Goal: Task Accomplishment & Management: Manage account settings

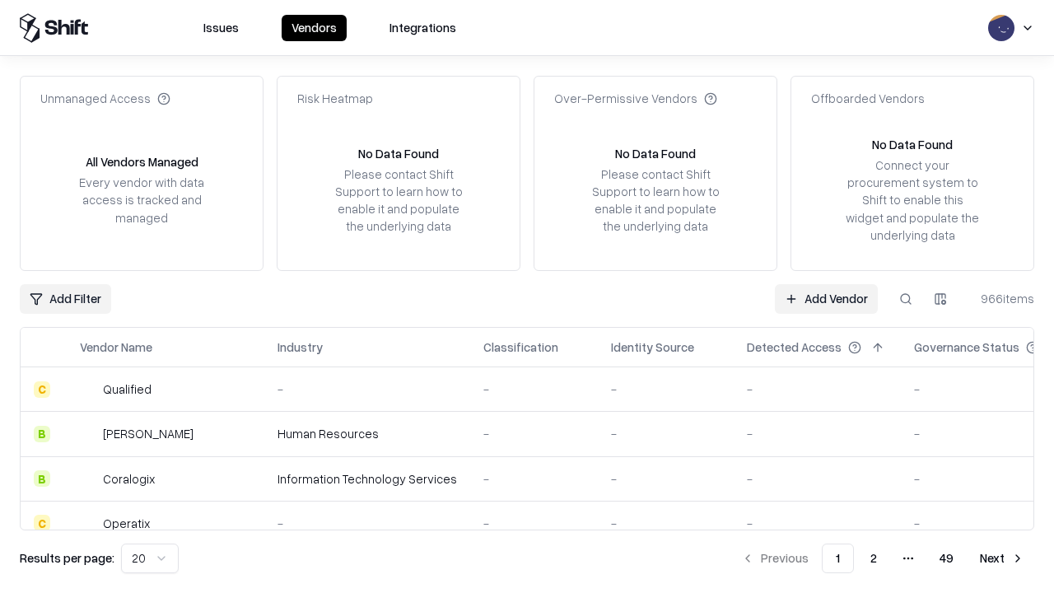
click at [826, 298] on link "Add Vendor" at bounding box center [826, 299] width 103 height 30
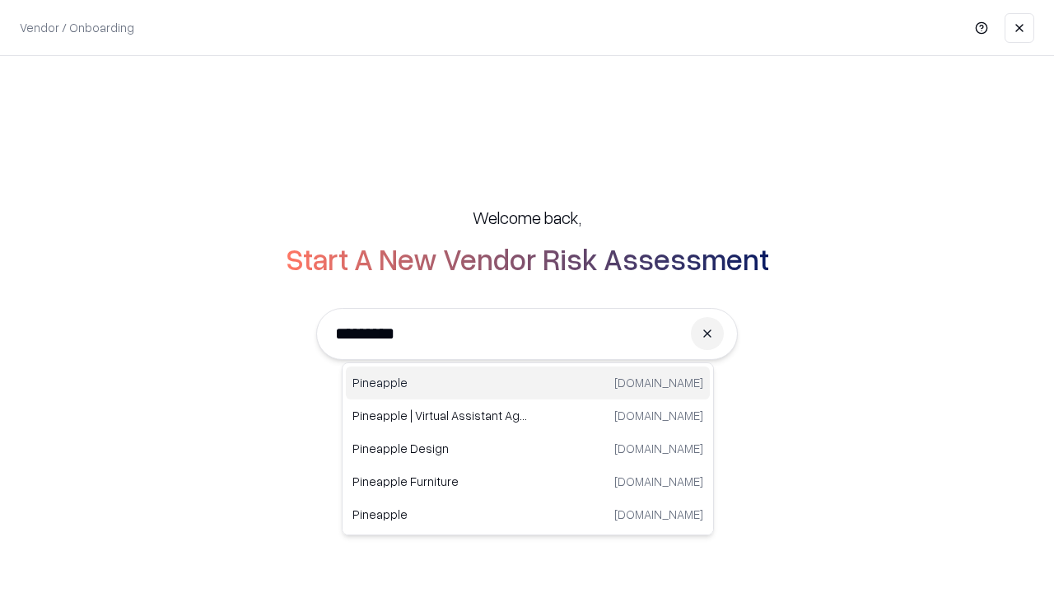
click at [528, 383] on div "Pineapple [DOMAIN_NAME]" at bounding box center [528, 383] width 364 height 33
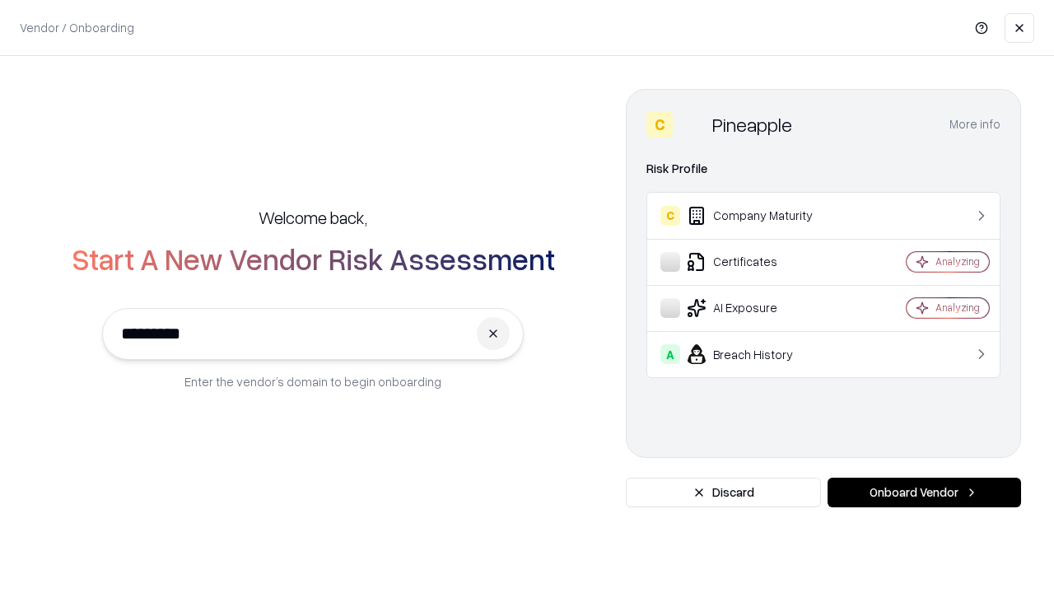
type input "*********"
click at [924, 493] on button "Onboard Vendor" at bounding box center [925, 493] width 194 height 30
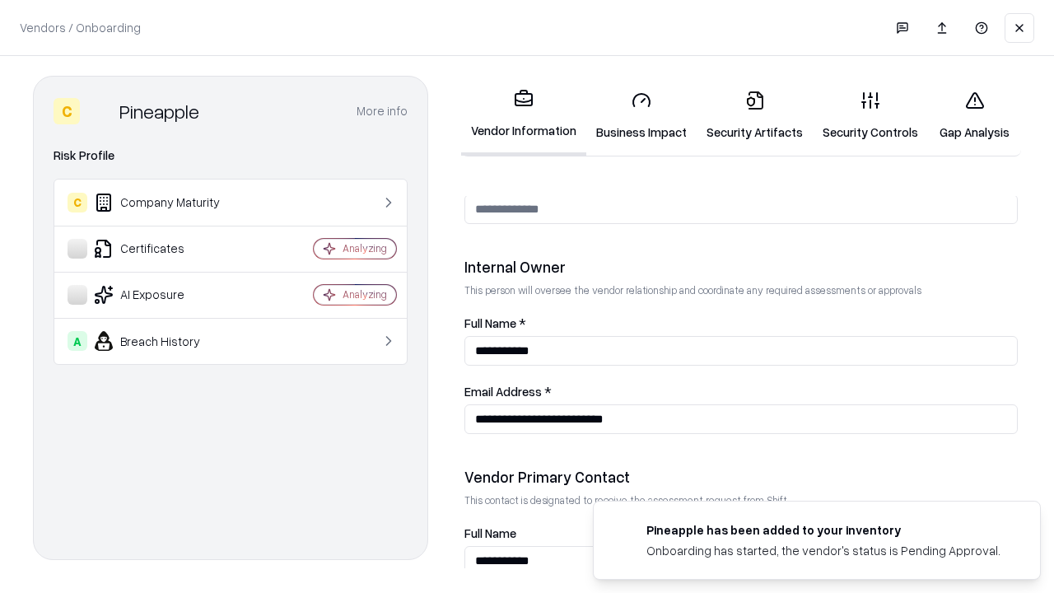
scroll to position [853, 0]
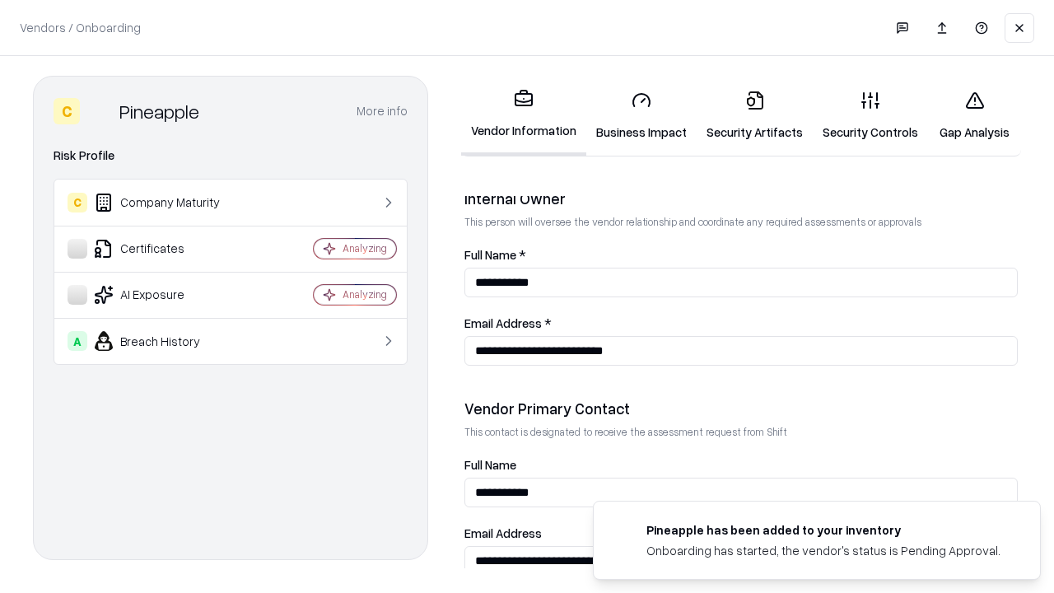
click at [755, 115] on link "Security Artifacts" at bounding box center [755, 115] width 116 height 77
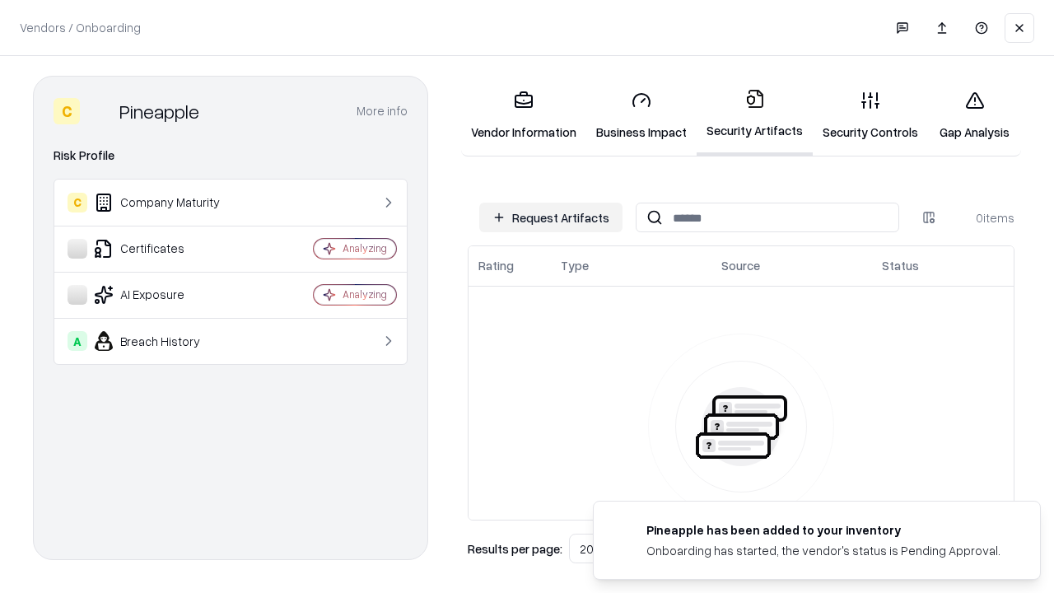
click at [551, 217] on button "Request Artifacts" at bounding box center [550, 218] width 143 height 30
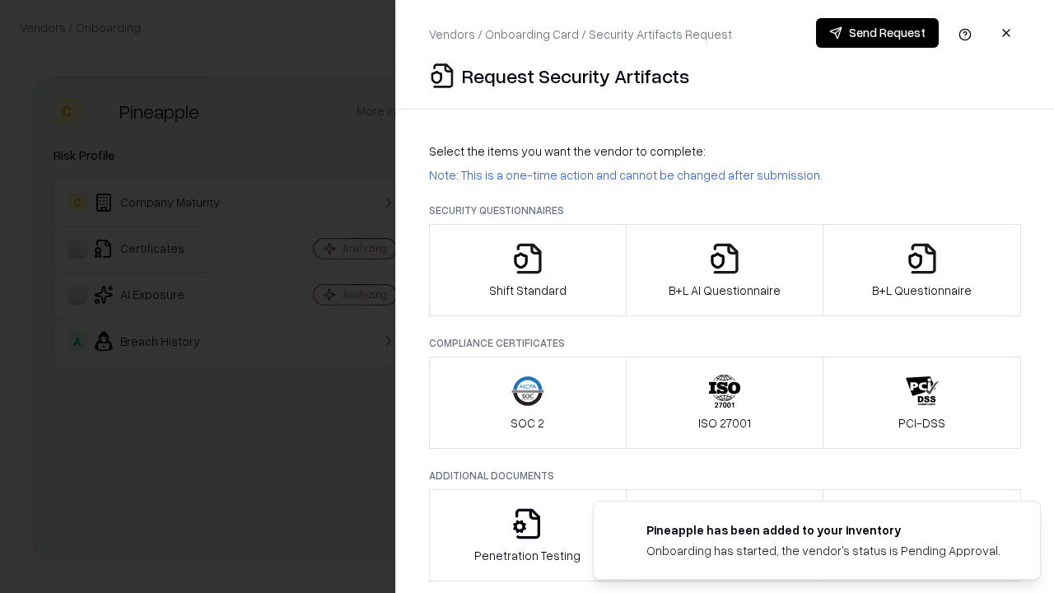
click at [922, 270] on icon "button" at bounding box center [922, 258] width 33 height 33
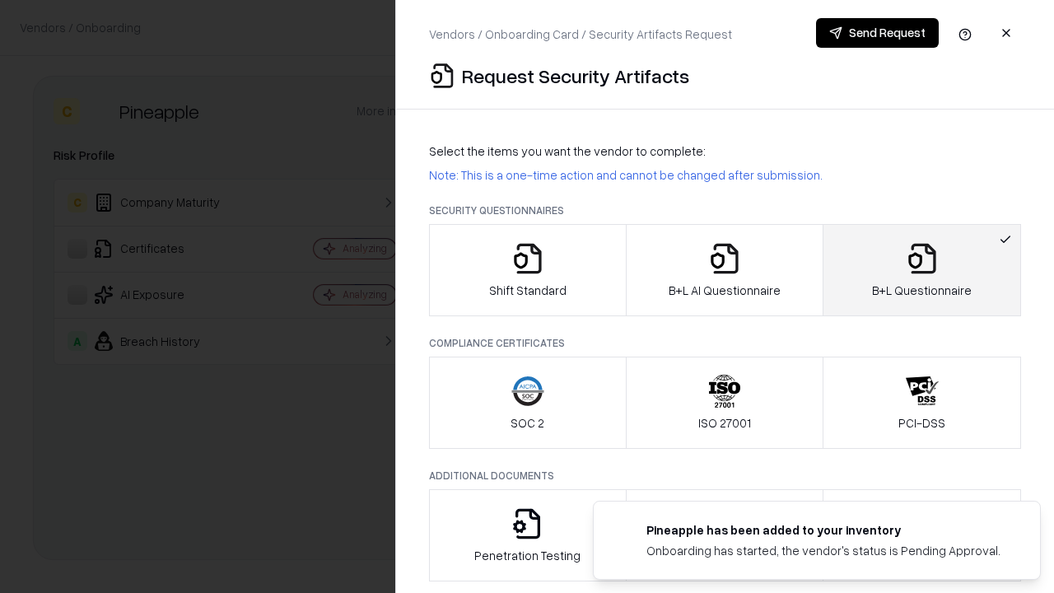
click at [724, 270] on icon "button" at bounding box center [724, 258] width 33 height 33
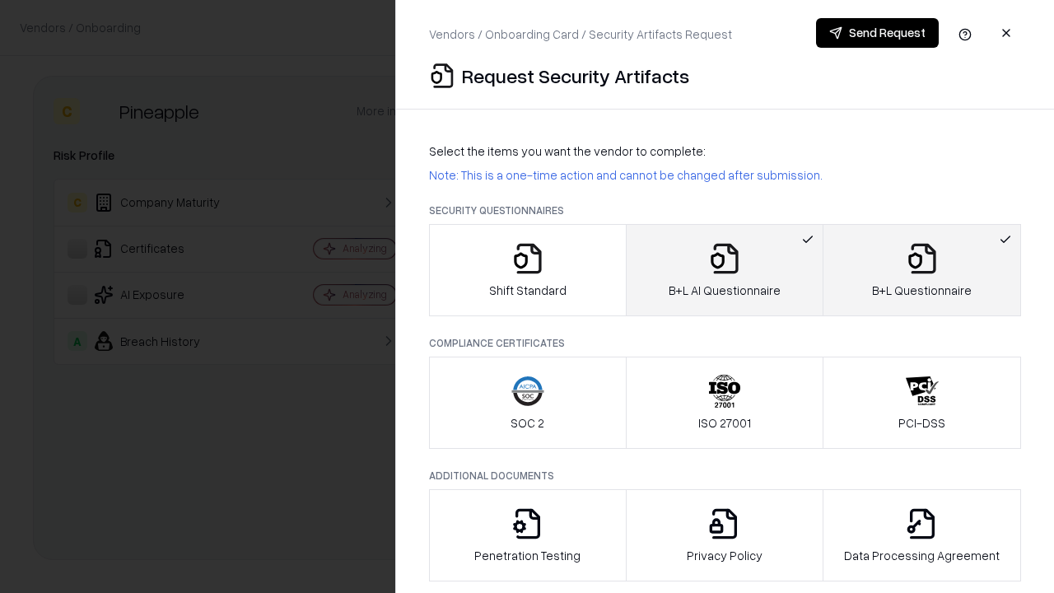
click at [877, 33] on button "Send Request" at bounding box center [877, 33] width 123 height 30
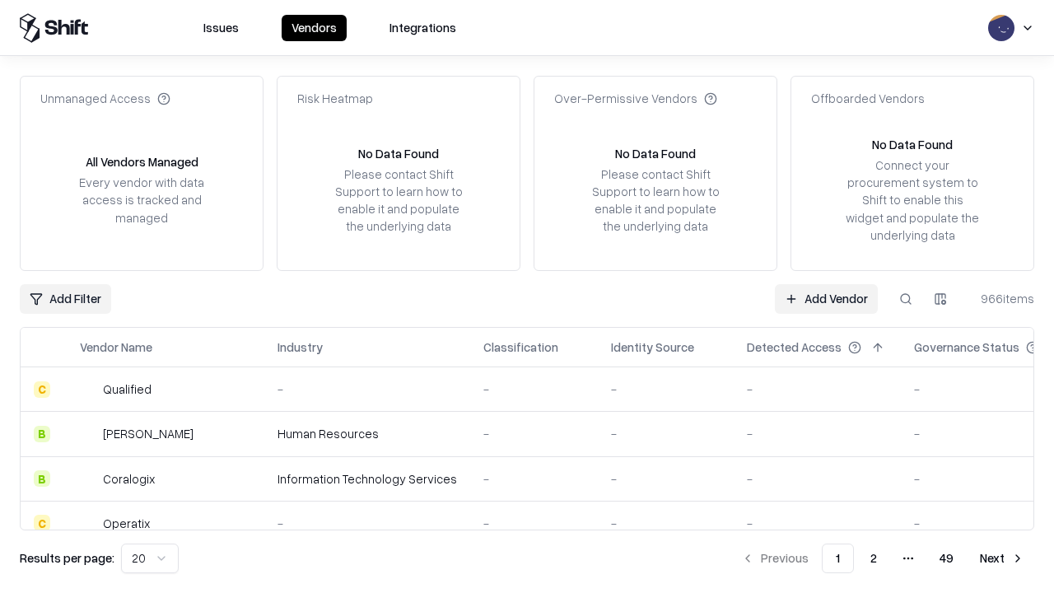
click at [906, 298] on button at bounding box center [906, 299] width 30 height 30
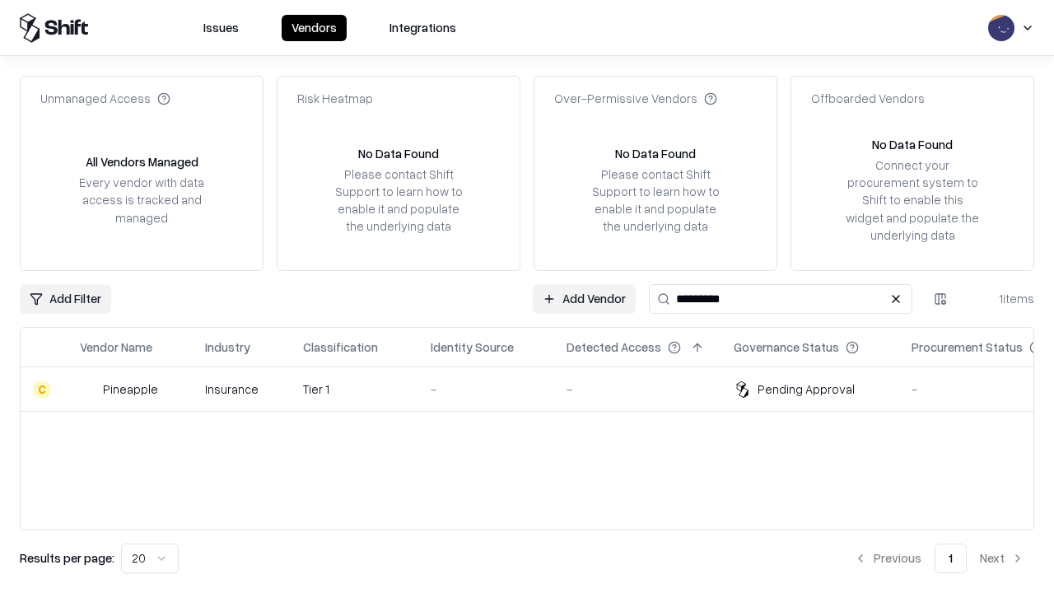
type input "*********"
click at [537, 389] on div "-" at bounding box center [486, 389] width 110 height 17
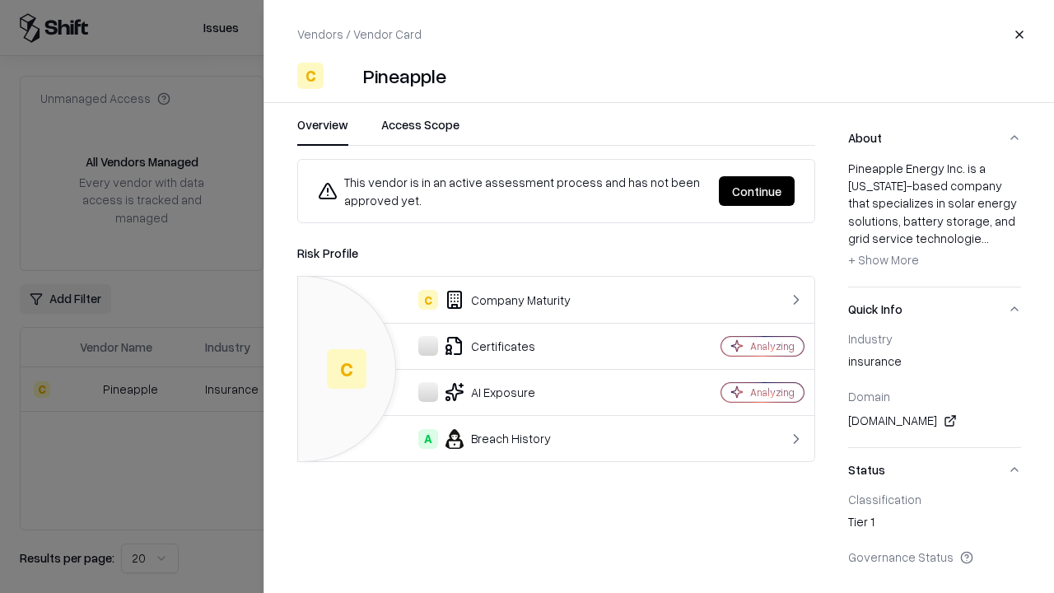
click at [757, 191] on button "Continue" at bounding box center [757, 191] width 76 height 30
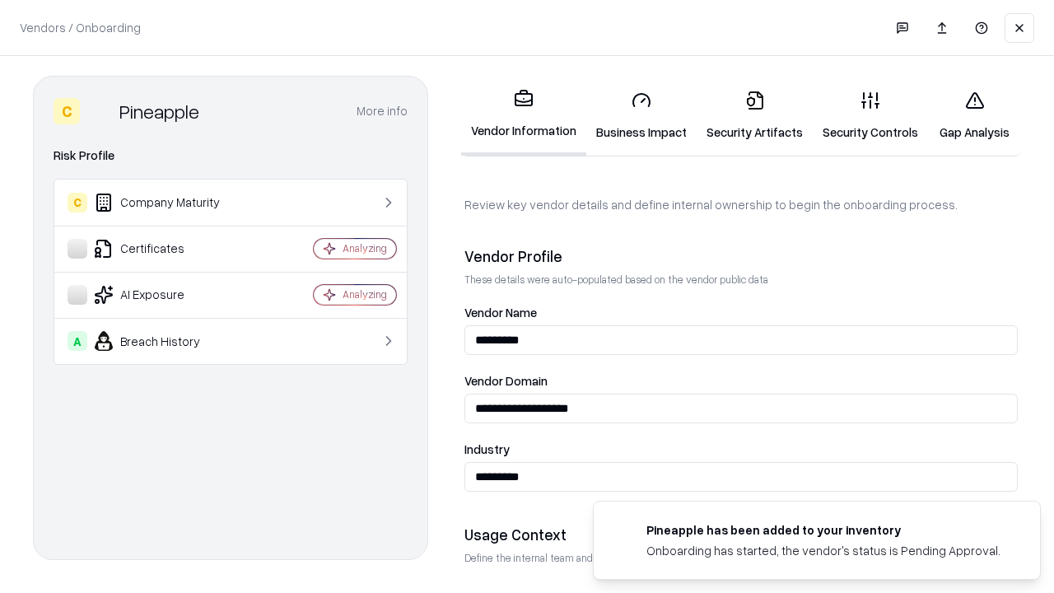
click at [755, 115] on link "Security Artifacts" at bounding box center [755, 115] width 116 height 77
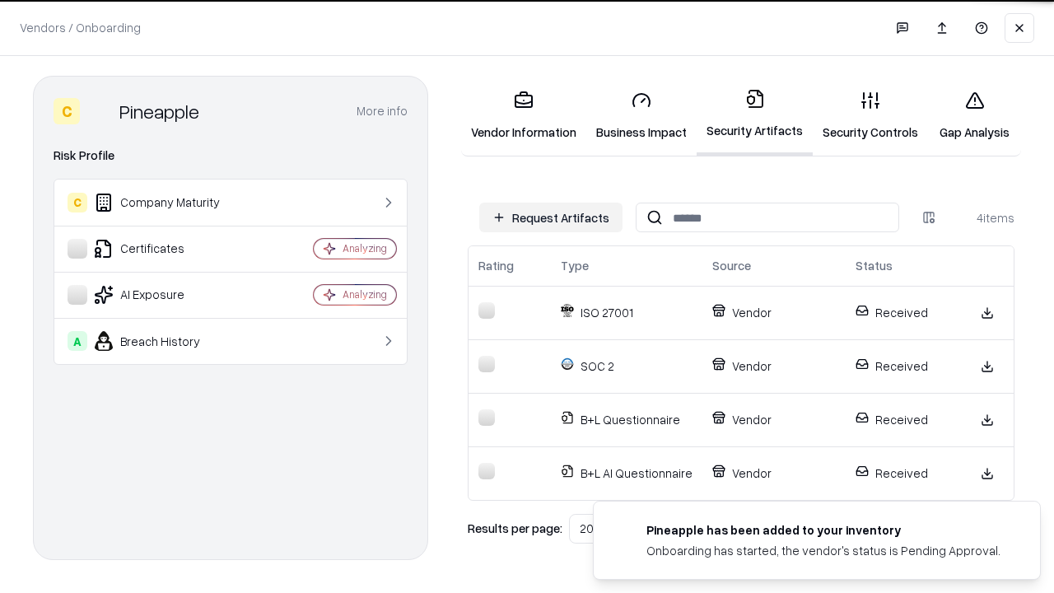
click at [975, 115] on link "Gap Analysis" at bounding box center [974, 115] width 93 height 77
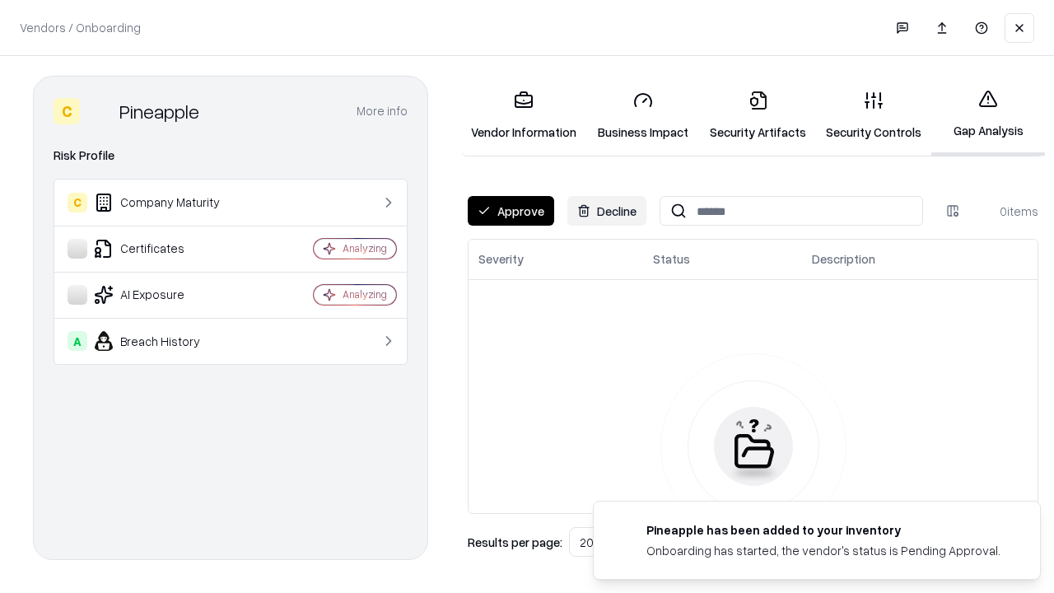
click at [511, 211] on button "Approve" at bounding box center [511, 211] width 87 height 30
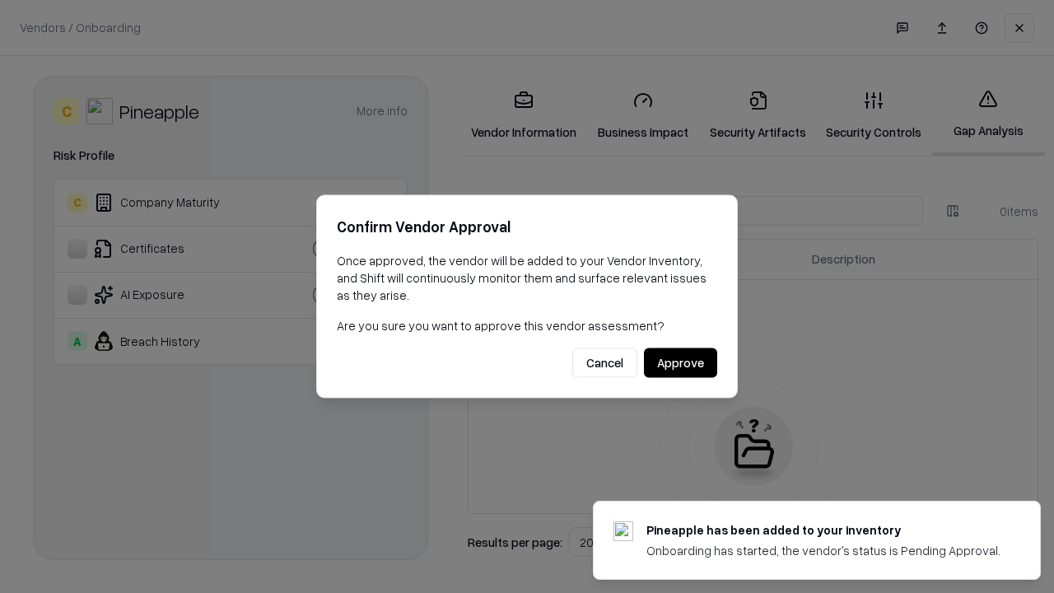
click at [680, 362] on button "Approve" at bounding box center [680, 363] width 73 height 30
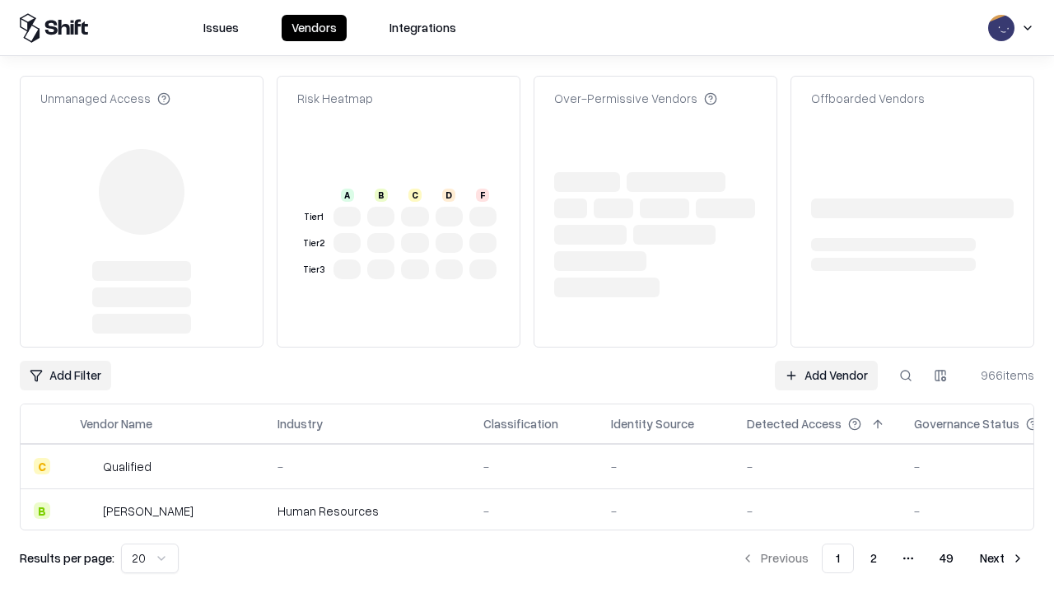
type input "*********"
click at [826, 361] on link "Add Vendor" at bounding box center [826, 376] width 103 height 30
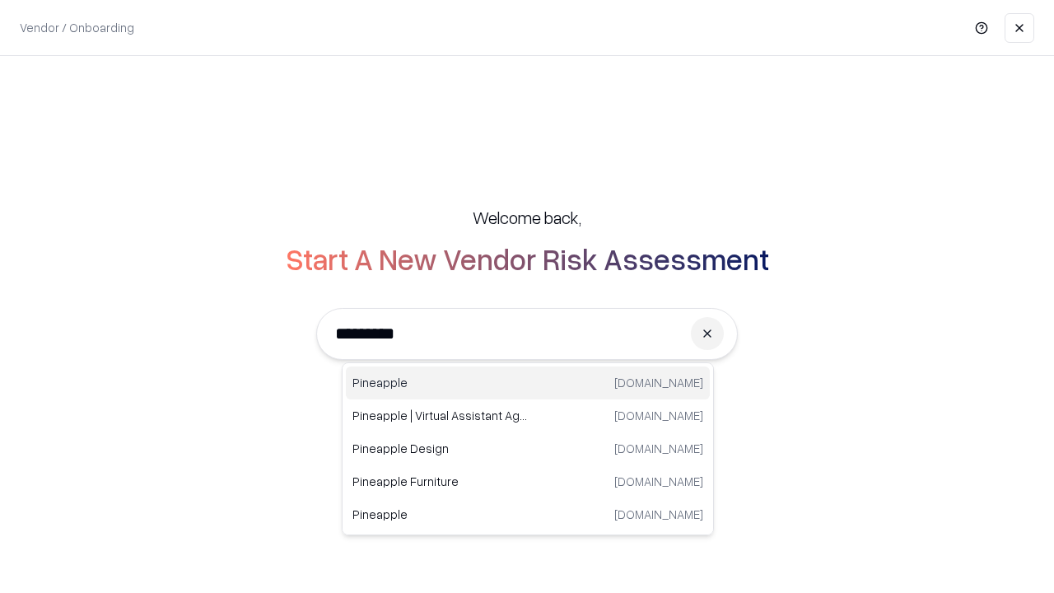
click at [528, 383] on div "Pineapple [DOMAIN_NAME]" at bounding box center [528, 383] width 364 height 33
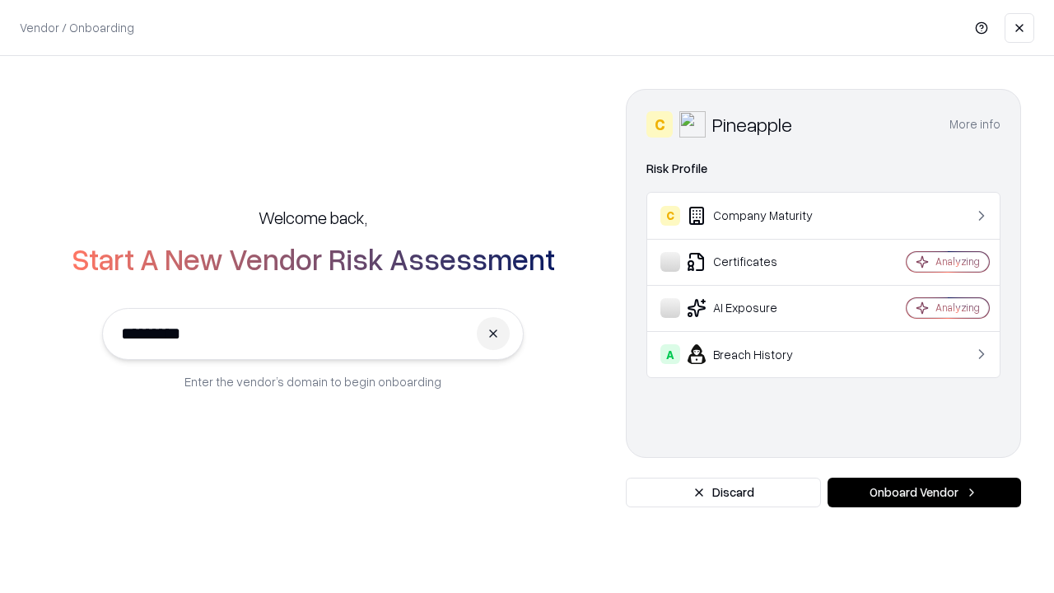
type input "*********"
click at [924, 493] on button "Onboard Vendor" at bounding box center [925, 493] width 194 height 30
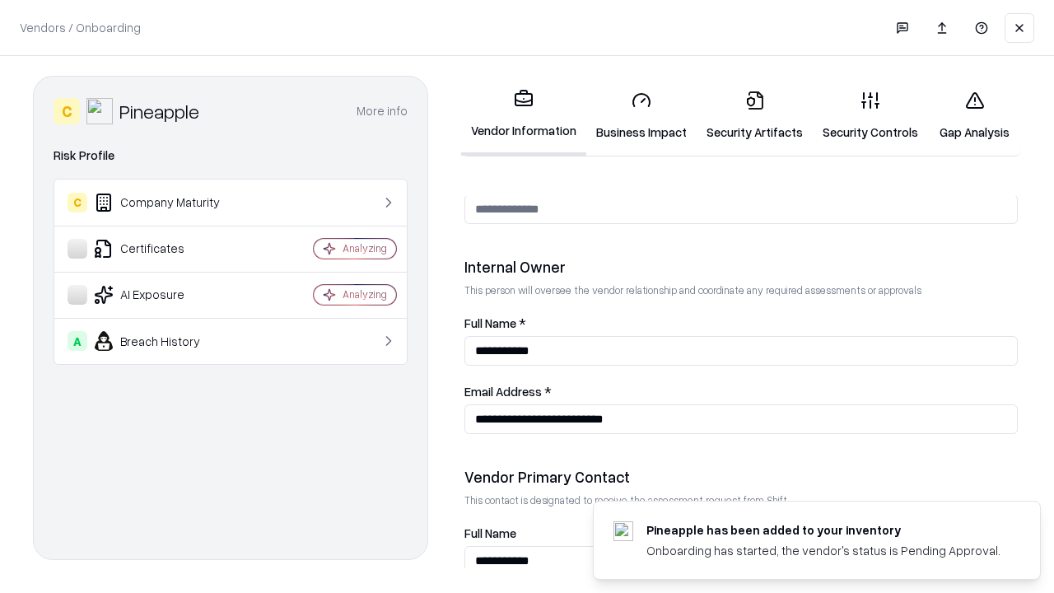
scroll to position [853, 0]
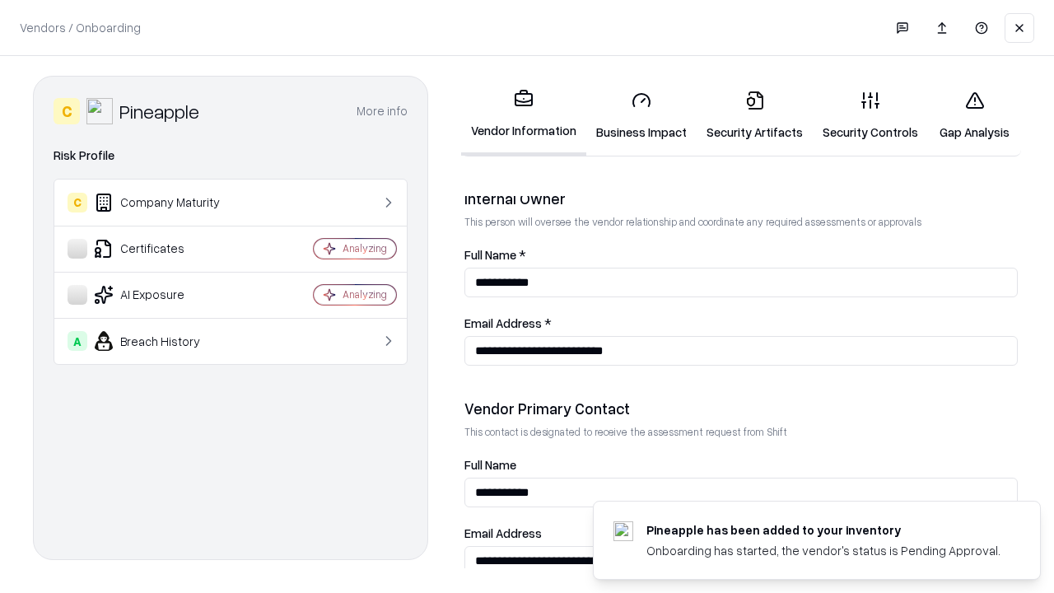
click at [975, 115] on link "Gap Analysis" at bounding box center [974, 115] width 93 height 77
